Goal: Task Accomplishment & Management: Complete application form

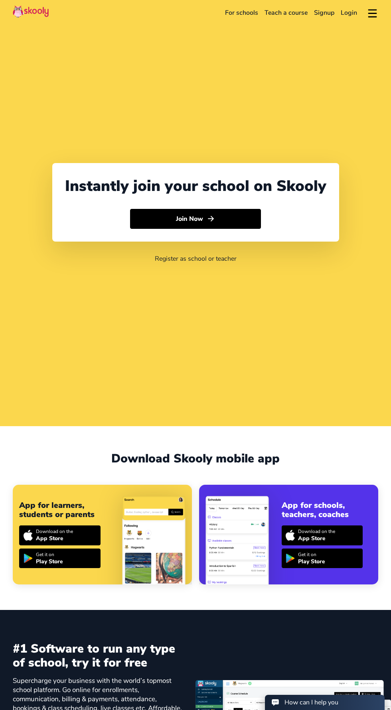
select select "65"
select select "Singapore"
select select "Asia/Singapore"
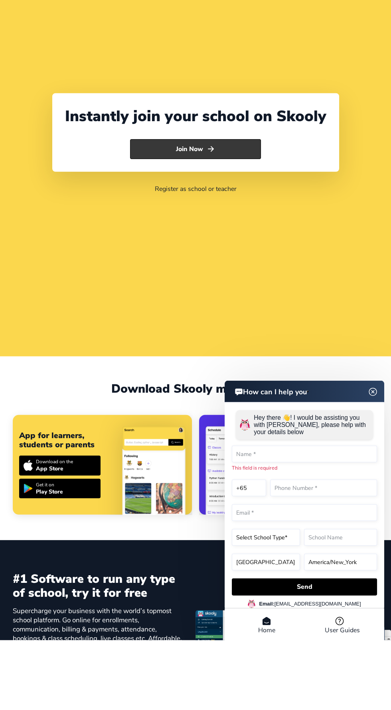
click at [237, 229] on button "Join Now" at bounding box center [195, 219] width 131 height 20
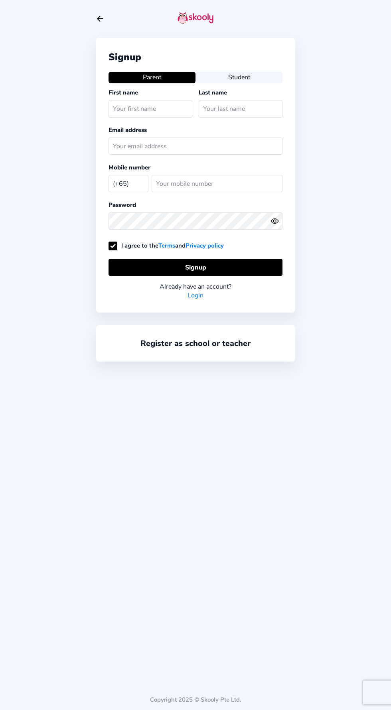
select select "SG"
click at [153, 109] on input "text" at bounding box center [150, 108] width 84 height 17
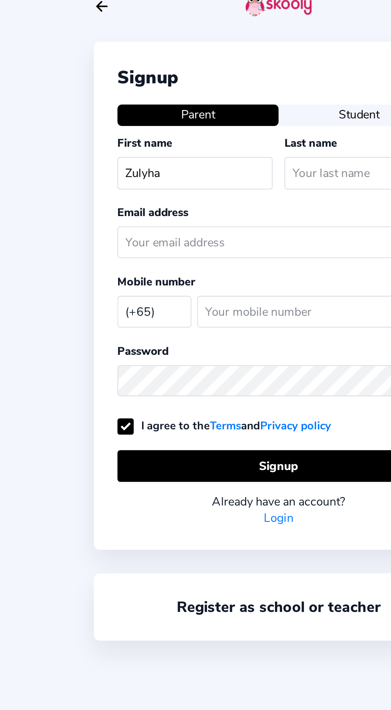
type input "Zulyha"
click at [223, 108] on input "text" at bounding box center [241, 108] width 84 height 17
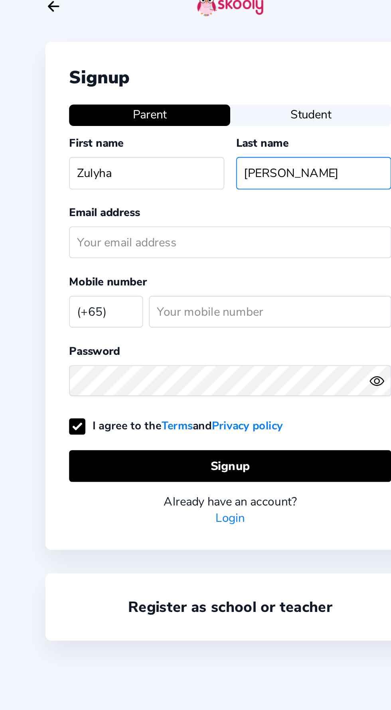
type input "[PERSON_NAME]"
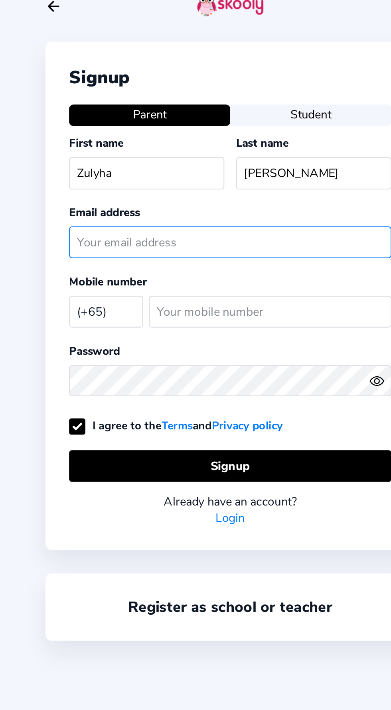
click at [187, 147] on input "text" at bounding box center [195, 146] width 174 height 17
click at [183, 145] on input "text" at bounding box center [195, 146] width 174 height 17
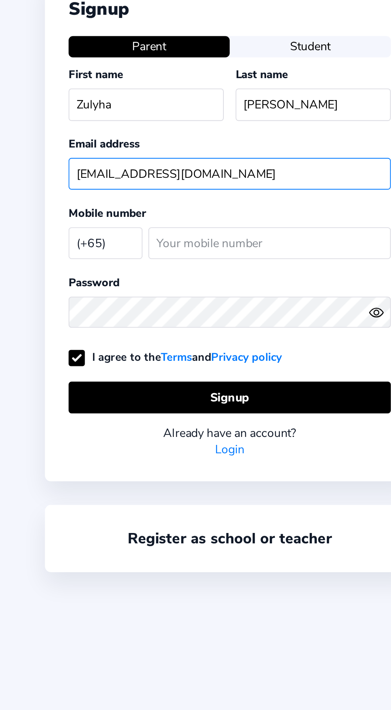
type input "[EMAIL_ADDRESS][DOMAIN_NAME]"
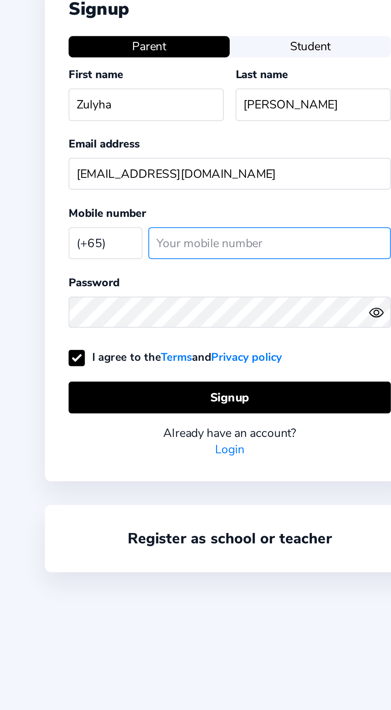
click at [205, 185] on input "number" at bounding box center [217, 183] width 131 height 17
type input "89071880"
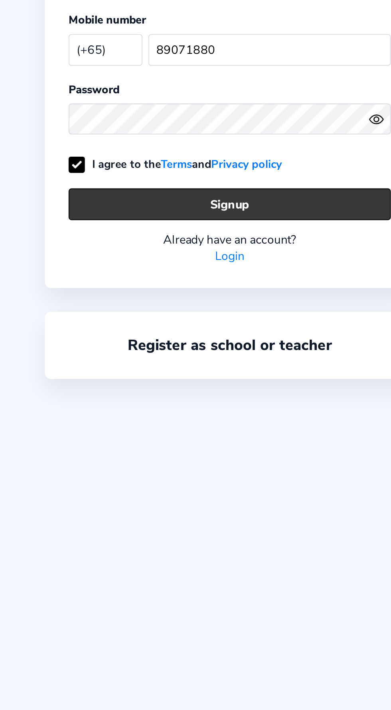
click at [216, 263] on button "Signup" at bounding box center [195, 266] width 174 height 17
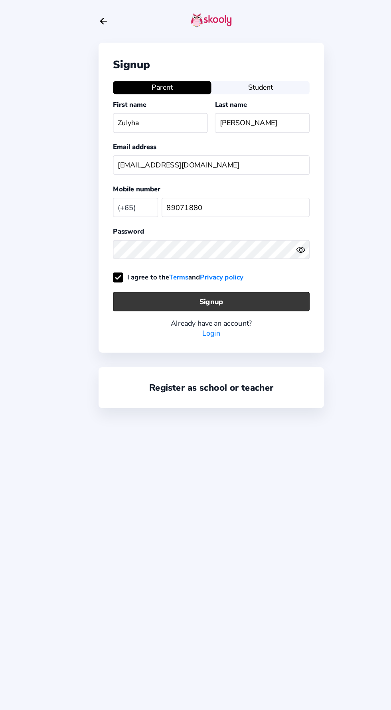
click at [216, 266] on button "Signup" at bounding box center [195, 266] width 174 height 17
click at [205, 267] on button "Signup" at bounding box center [195, 266] width 174 height 17
click at [213, 268] on button "Signup" at bounding box center [195, 266] width 174 height 17
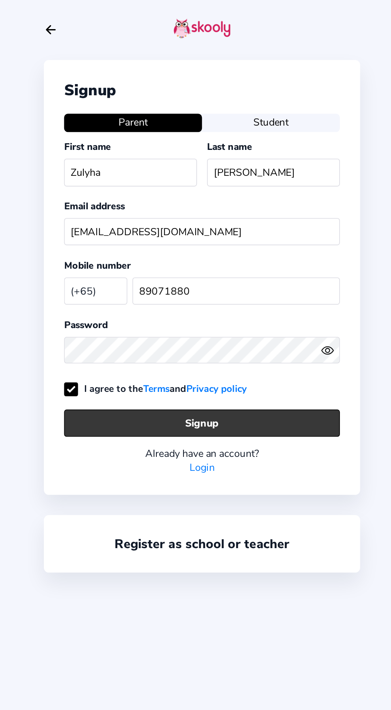
click at [206, 267] on button "Signup" at bounding box center [195, 266] width 174 height 17
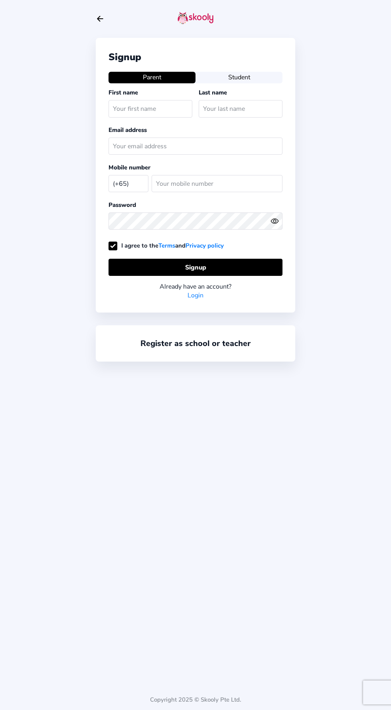
select select "SG"
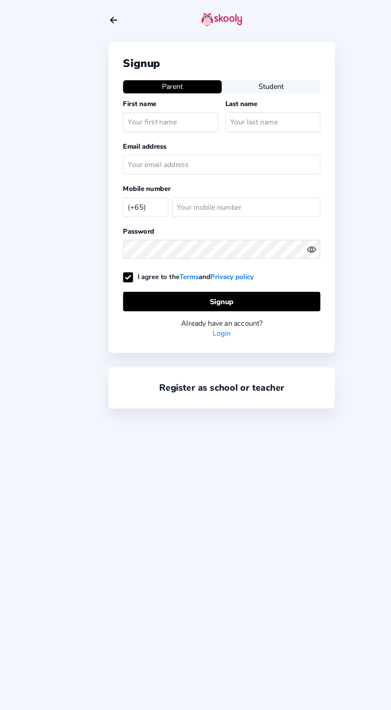
click at [199, 293] on link "Login" at bounding box center [195, 295] width 16 height 9
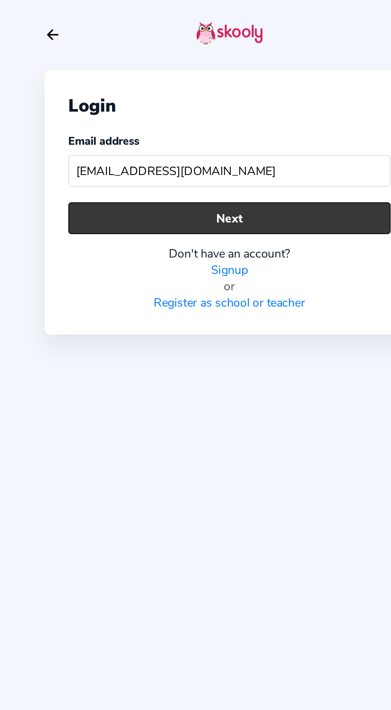
type input "[EMAIL_ADDRESS][DOMAIN_NAME]"
click at [223, 119] on button "Next" at bounding box center [195, 117] width 174 height 17
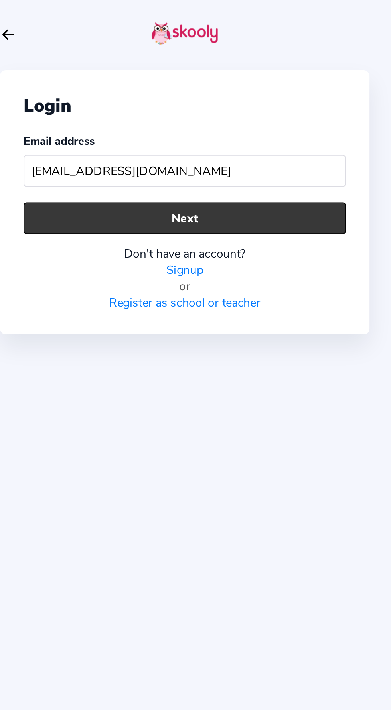
click at [223, 118] on button "Next" at bounding box center [195, 117] width 174 height 17
click at [207, 116] on button "Next" at bounding box center [195, 117] width 174 height 17
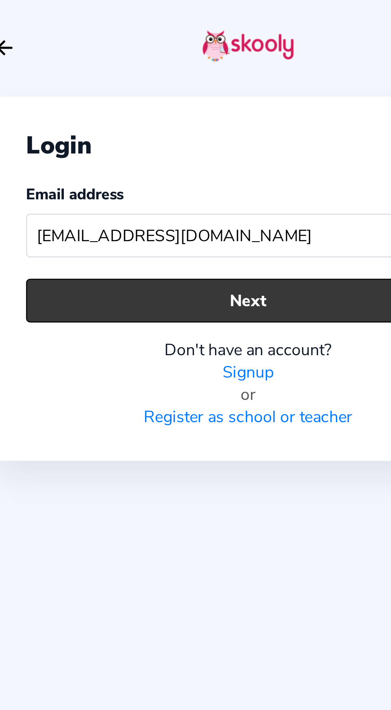
click at [213, 116] on button "Next" at bounding box center [195, 117] width 174 height 17
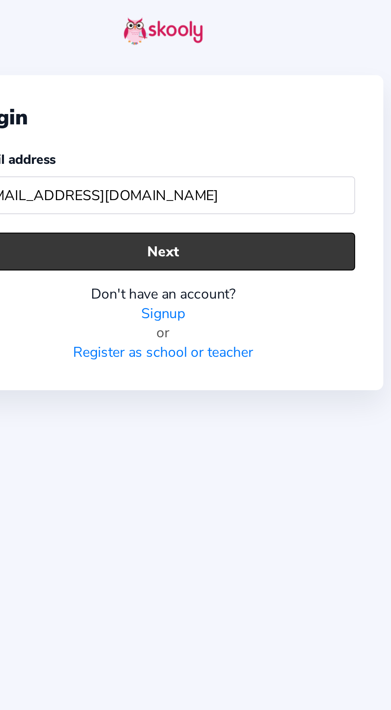
click at [212, 119] on button "Next" at bounding box center [195, 117] width 174 height 17
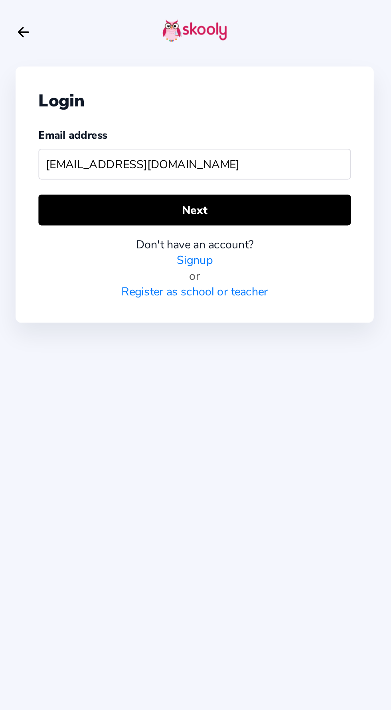
click at [198, 146] on link "Signup" at bounding box center [195, 146] width 20 height 9
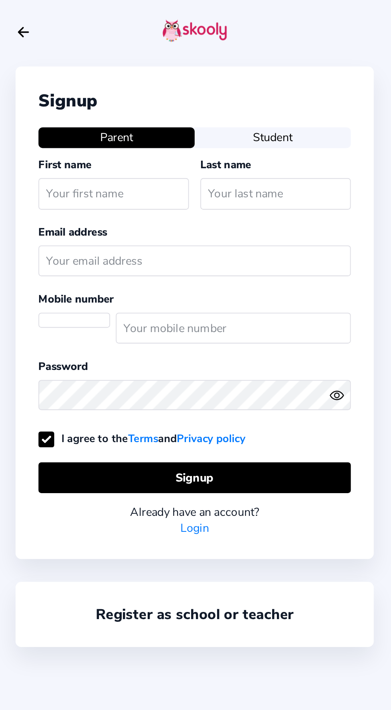
select select "SG"
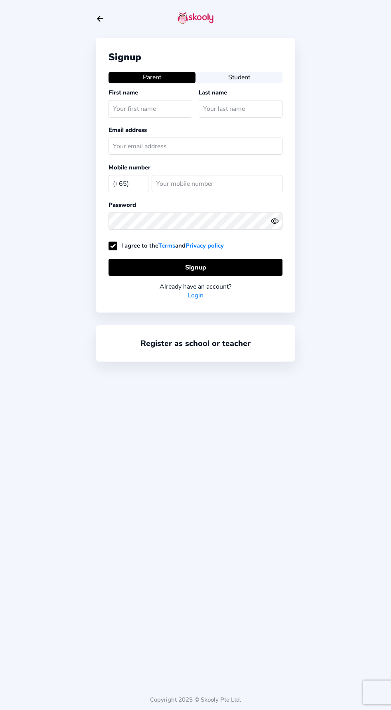
select select "SG"
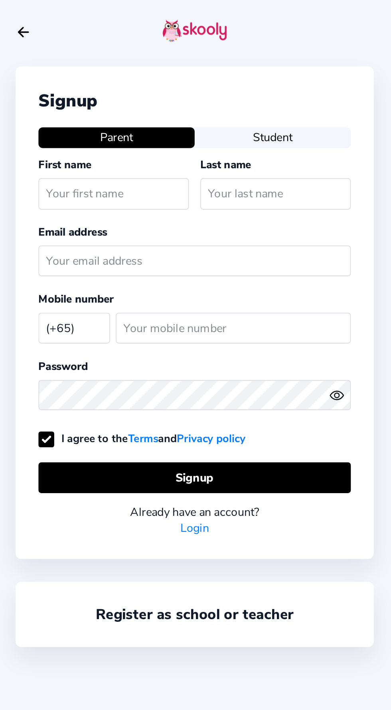
click at [155, 107] on input "text" at bounding box center [150, 108] width 84 height 17
type input "Zulyha"
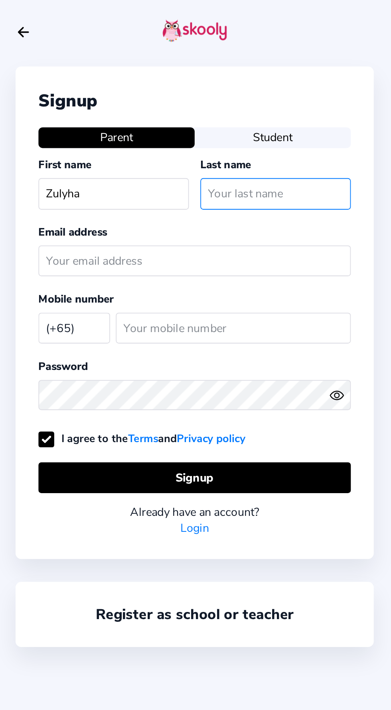
click at [260, 108] on input "text" at bounding box center [241, 108] width 84 height 17
type input "[PERSON_NAME]"
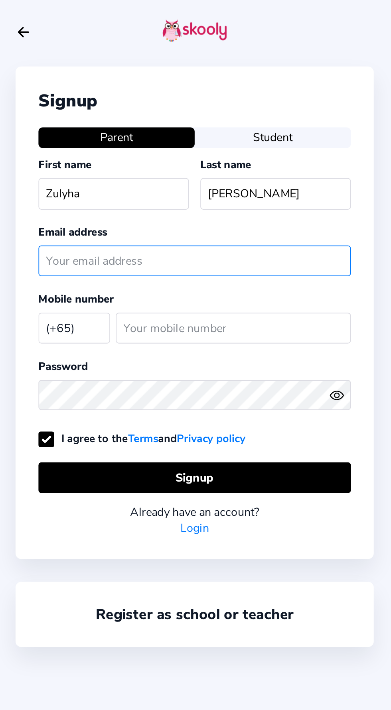
click at [223, 147] on input "text" at bounding box center [195, 146] width 174 height 17
click at [195, 148] on input "text" at bounding box center [195, 146] width 174 height 17
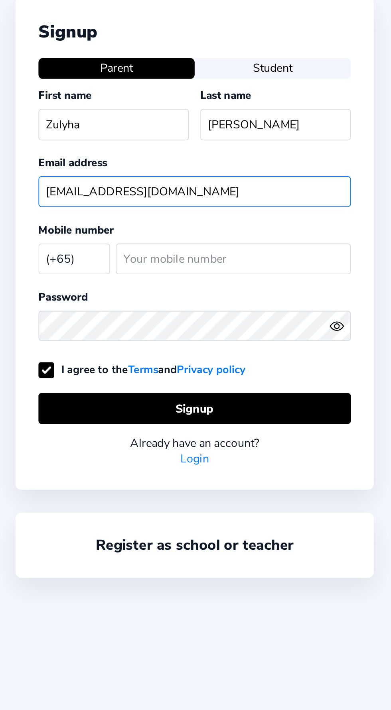
type input "[EMAIL_ADDRESS][DOMAIN_NAME]"
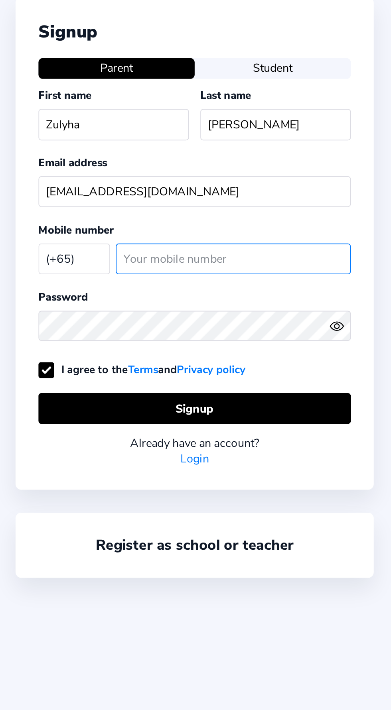
click at [204, 184] on input "number" at bounding box center [217, 183] width 131 height 17
type input "89071880"
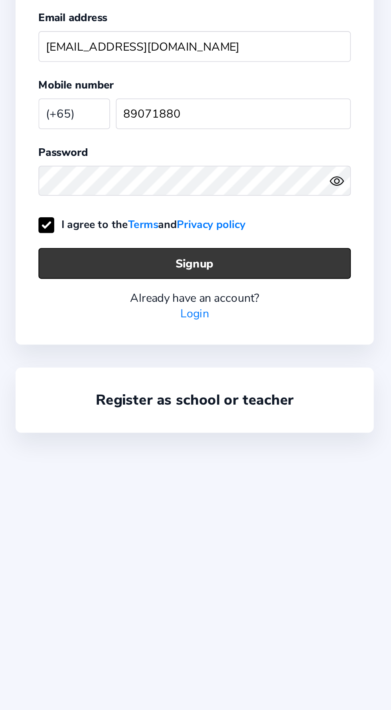
click at [203, 265] on button "Signup" at bounding box center [195, 266] width 174 height 17
